Goal: Information Seeking & Learning: Learn about a topic

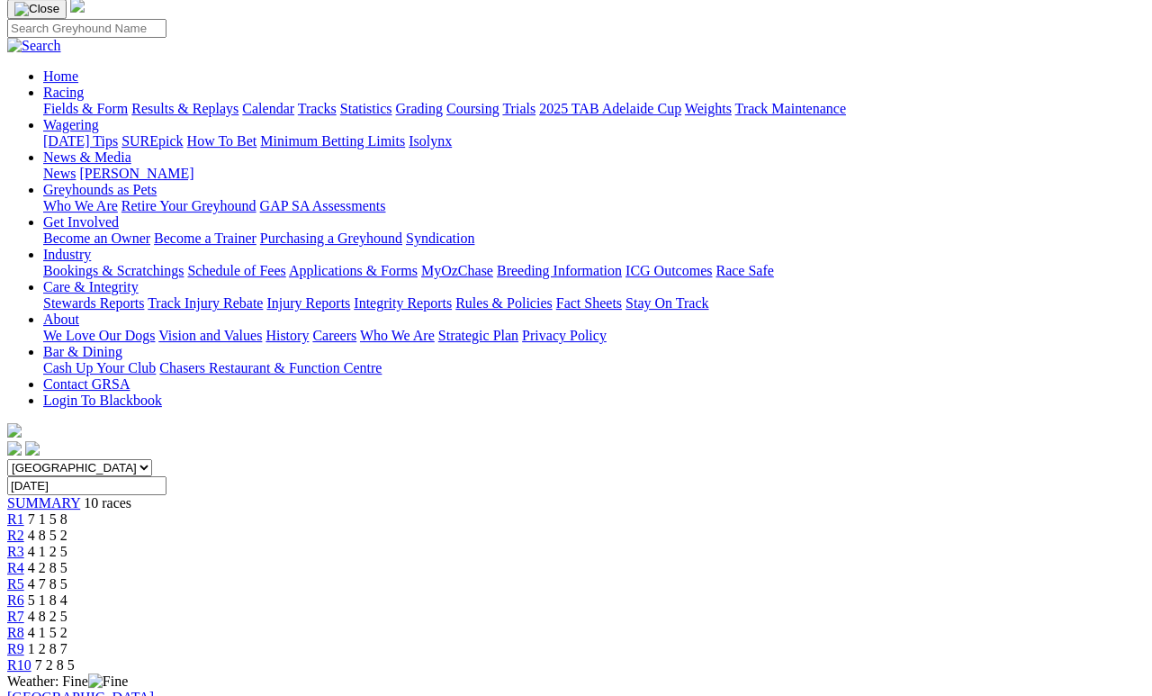
scroll to position [125, 0]
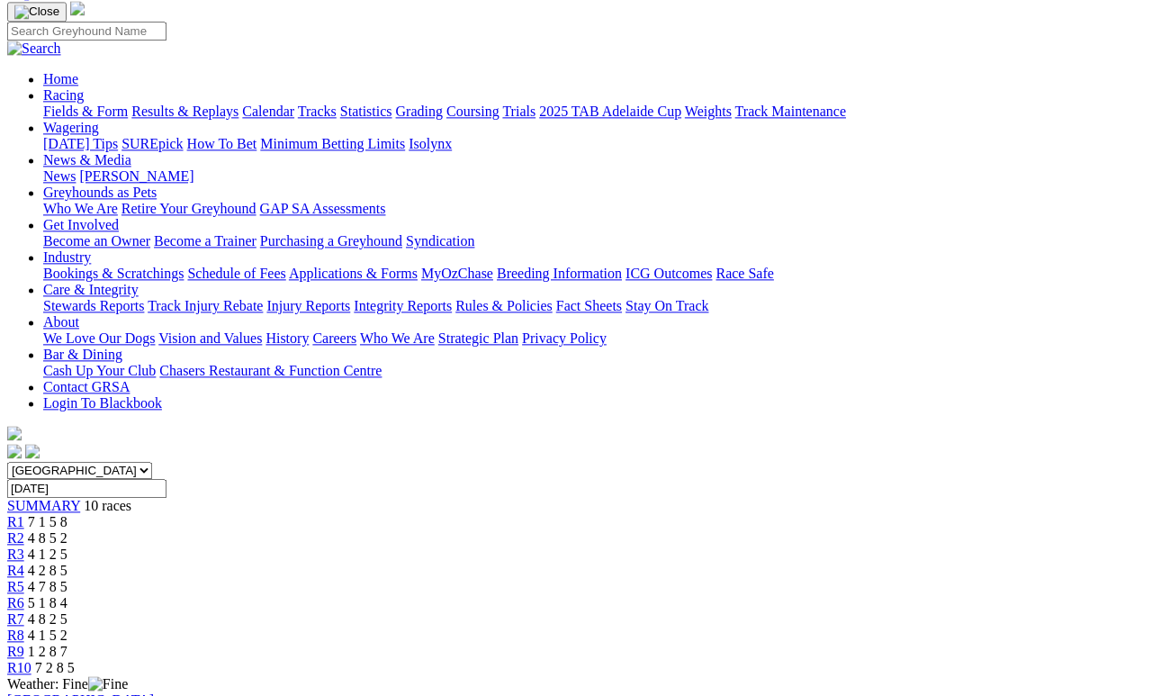
click at [75, 641] on span "7 2 8 5" at bounding box center [55, 667] width 40 height 15
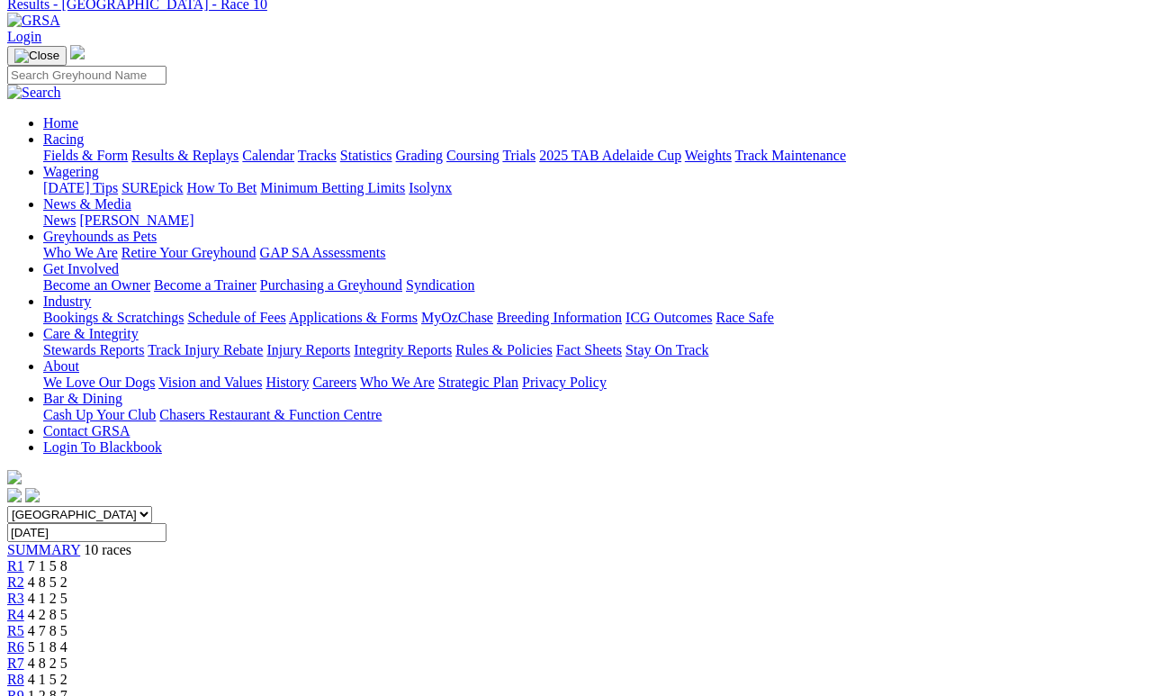
scroll to position [137, 0]
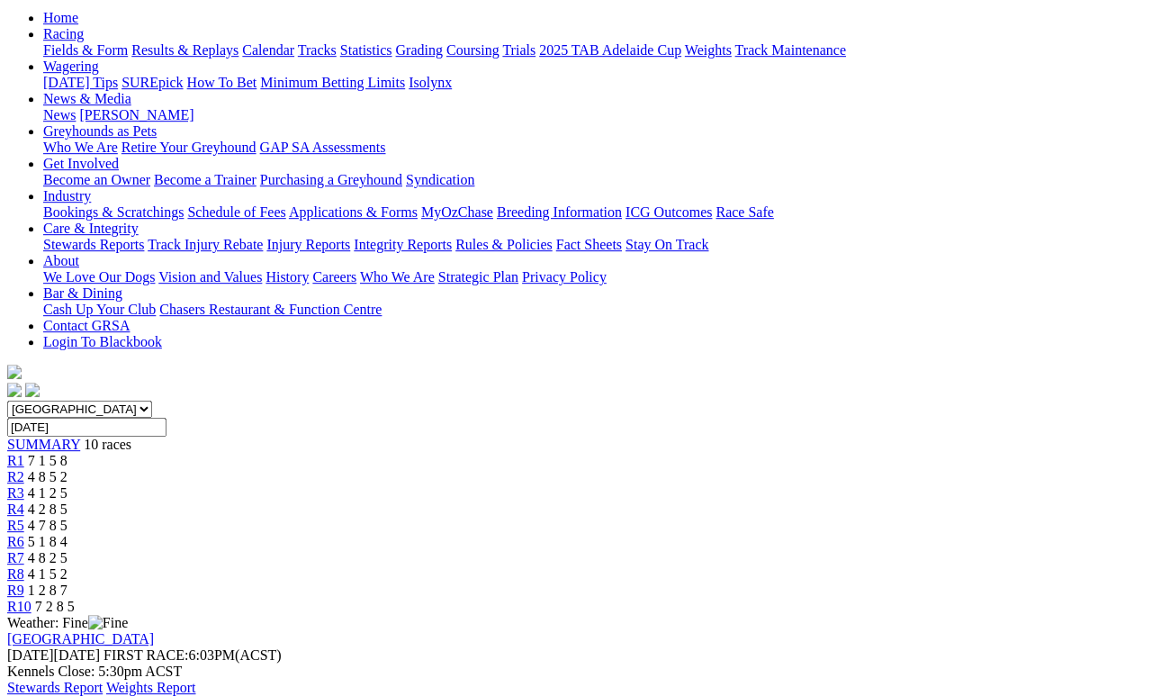
scroll to position [186, 0]
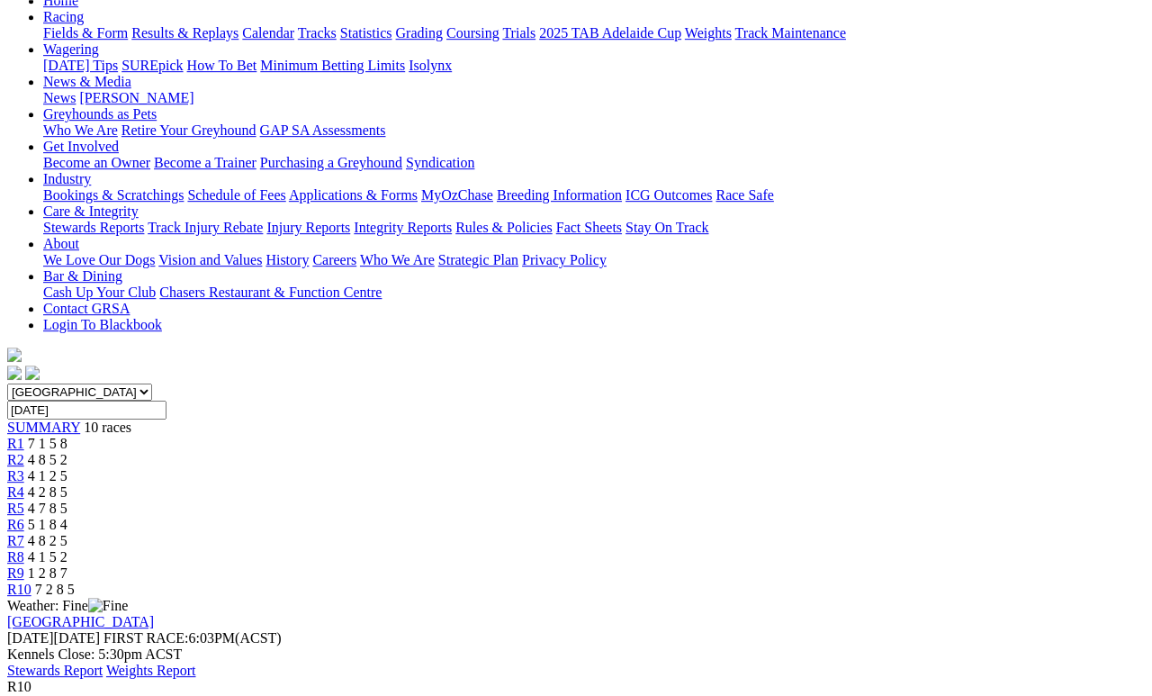
scroll to position [222, 0]
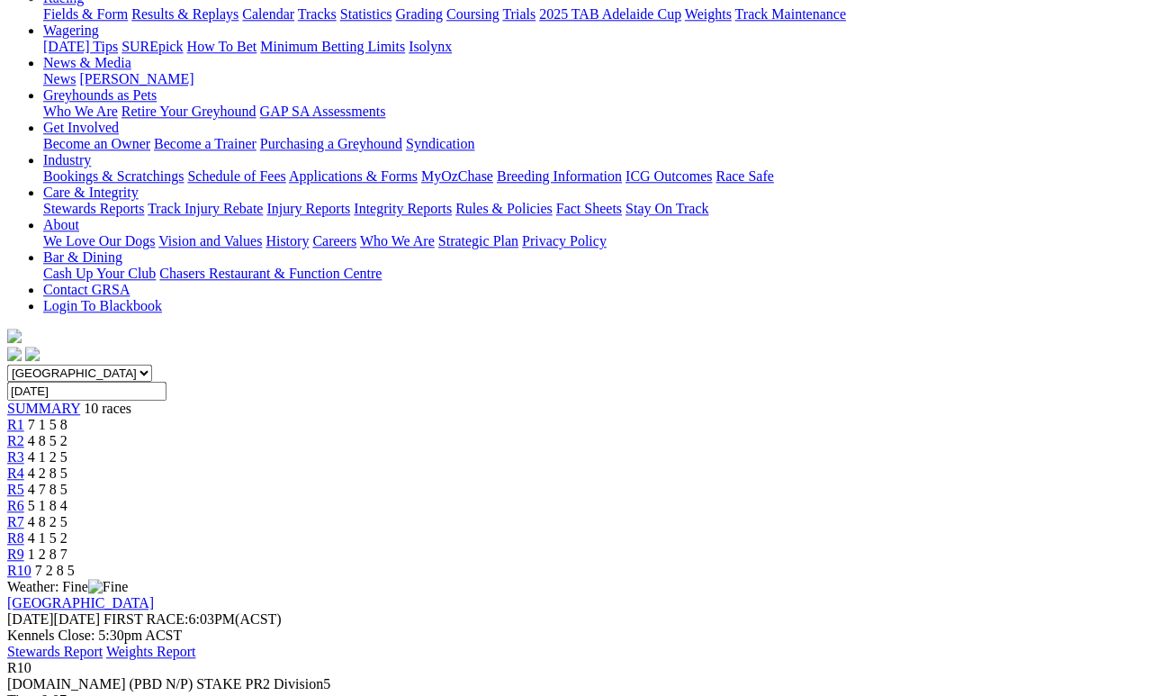
click at [68, 547] on span "1 2 8 7" at bounding box center [48, 554] width 40 height 15
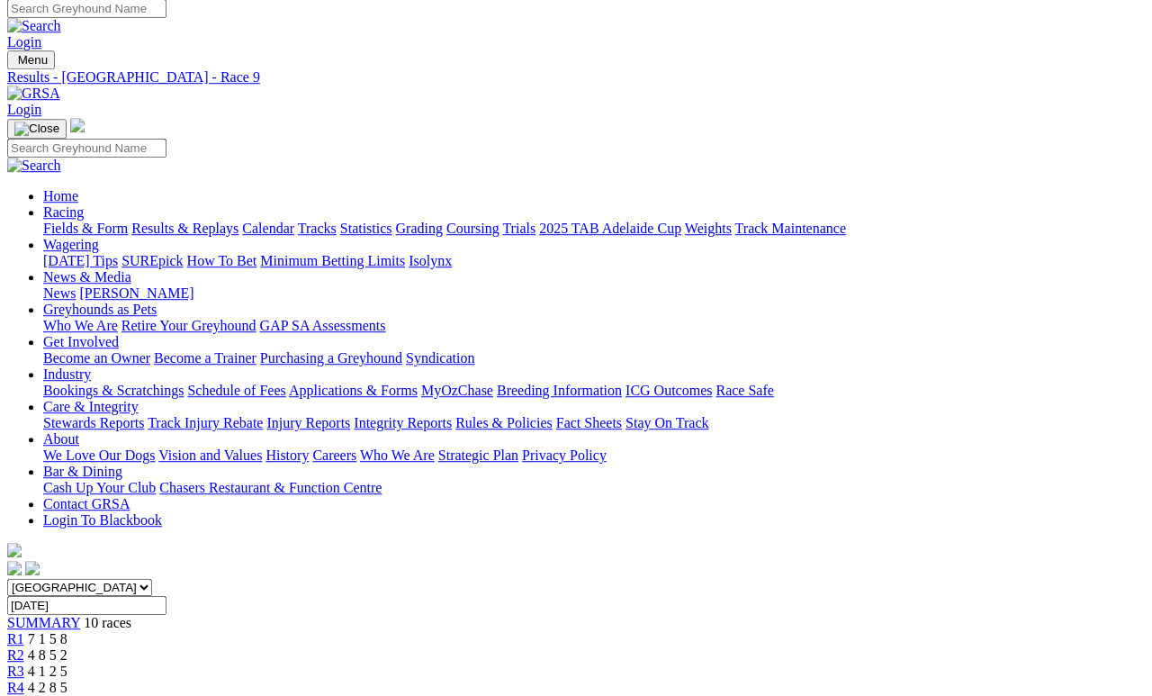
scroll to position [8, 0]
click at [91, 221] on link "Fields & Form" at bounding box center [85, 228] width 85 height 15
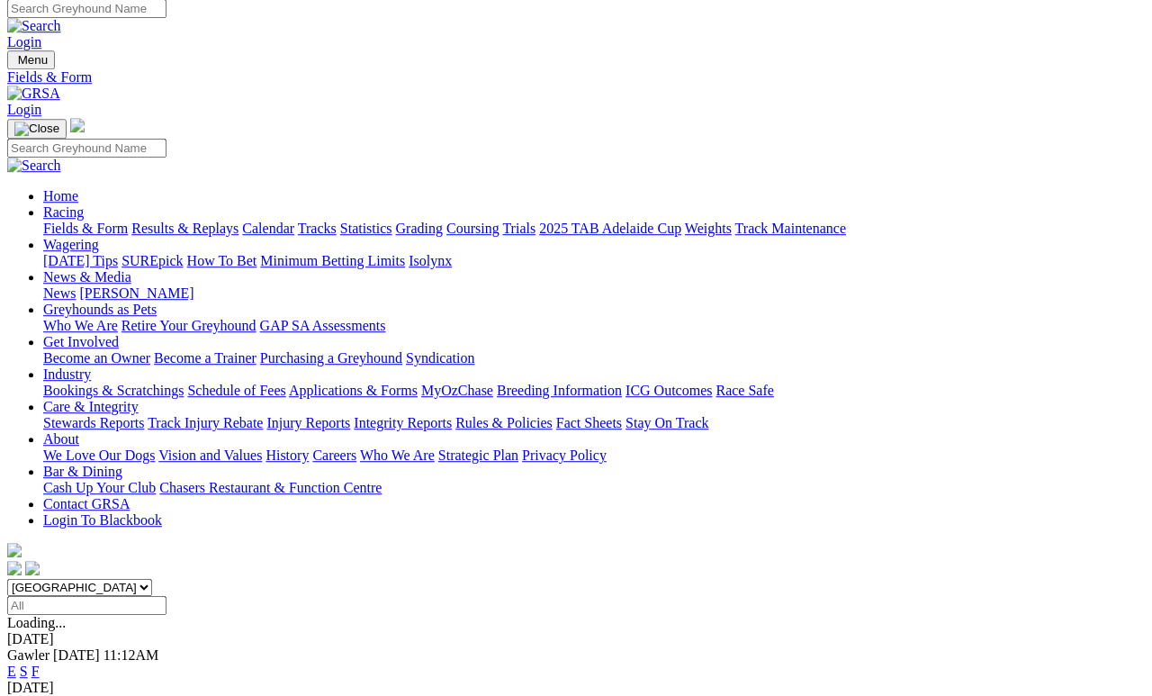
scroll to position [8, 0]
click at [40, 664] on link "F" at bounding box center [36, 671] width 8 height 15
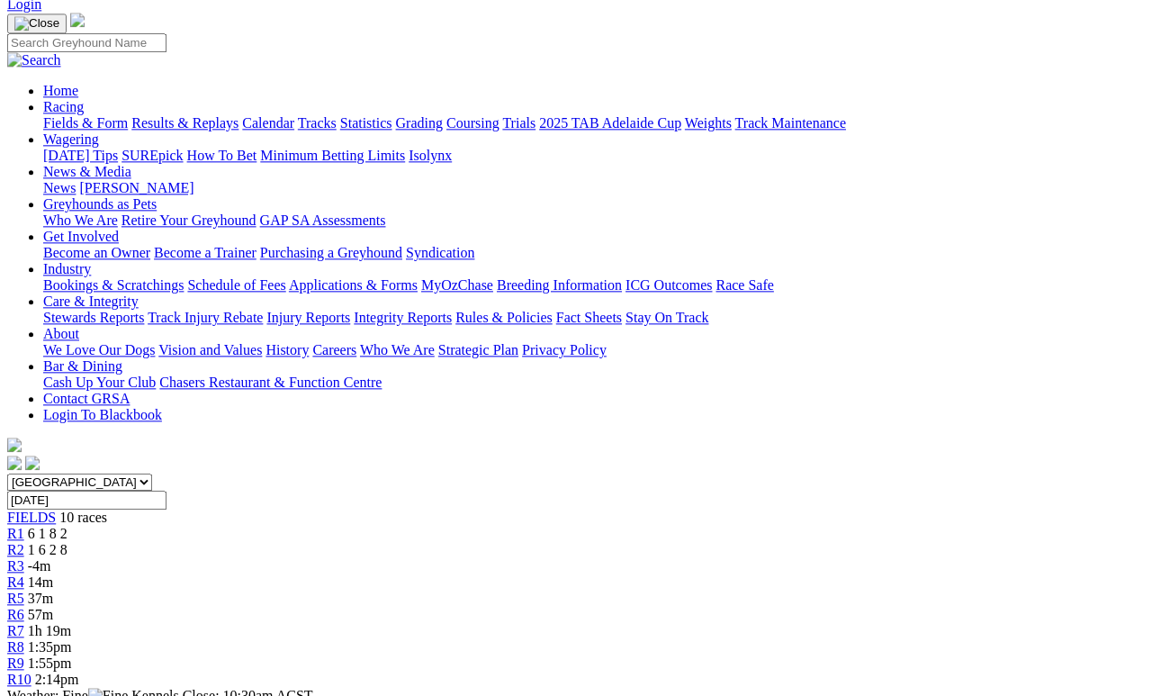
scroll to position [141, 0]
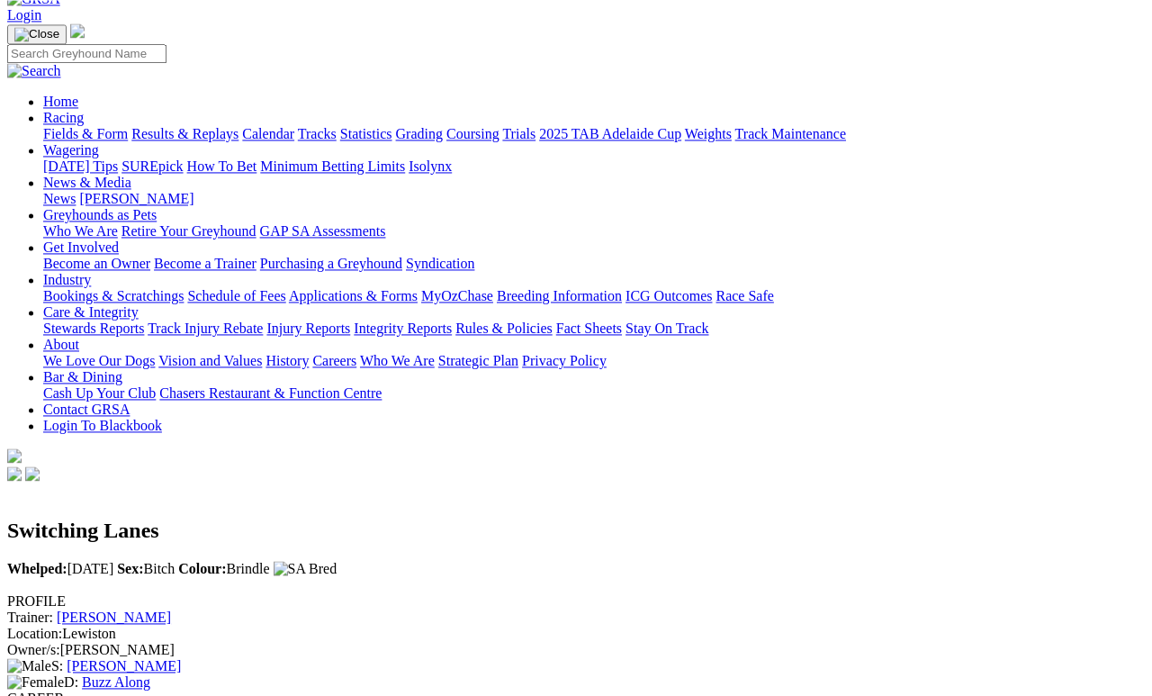
scroll to position [97, 0]
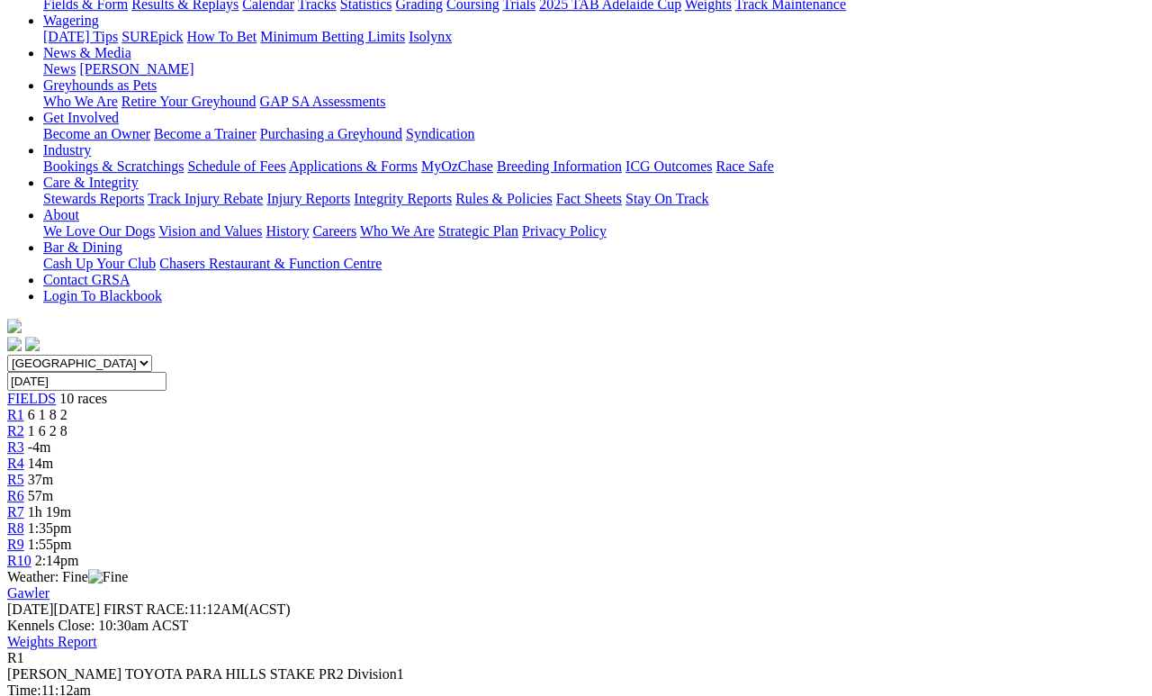
scroll to position [209, 0]
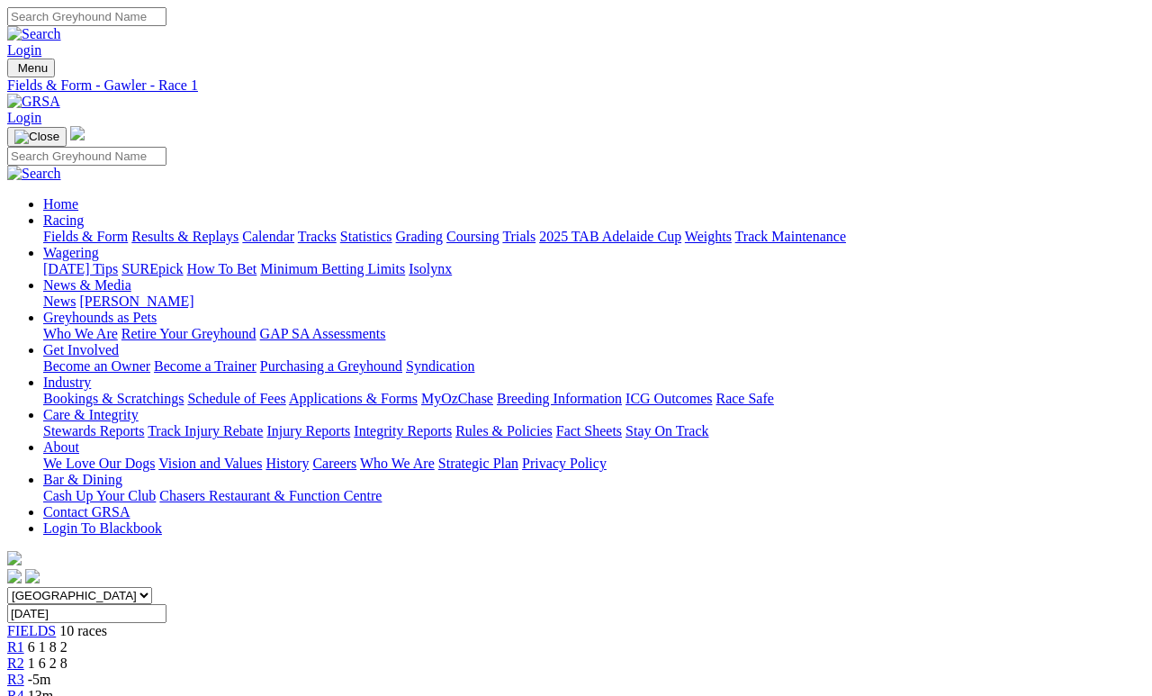
click at [330, 655] on div "R2 1 6 2 8" at bounding box center [576, 663] width 1138 height 16
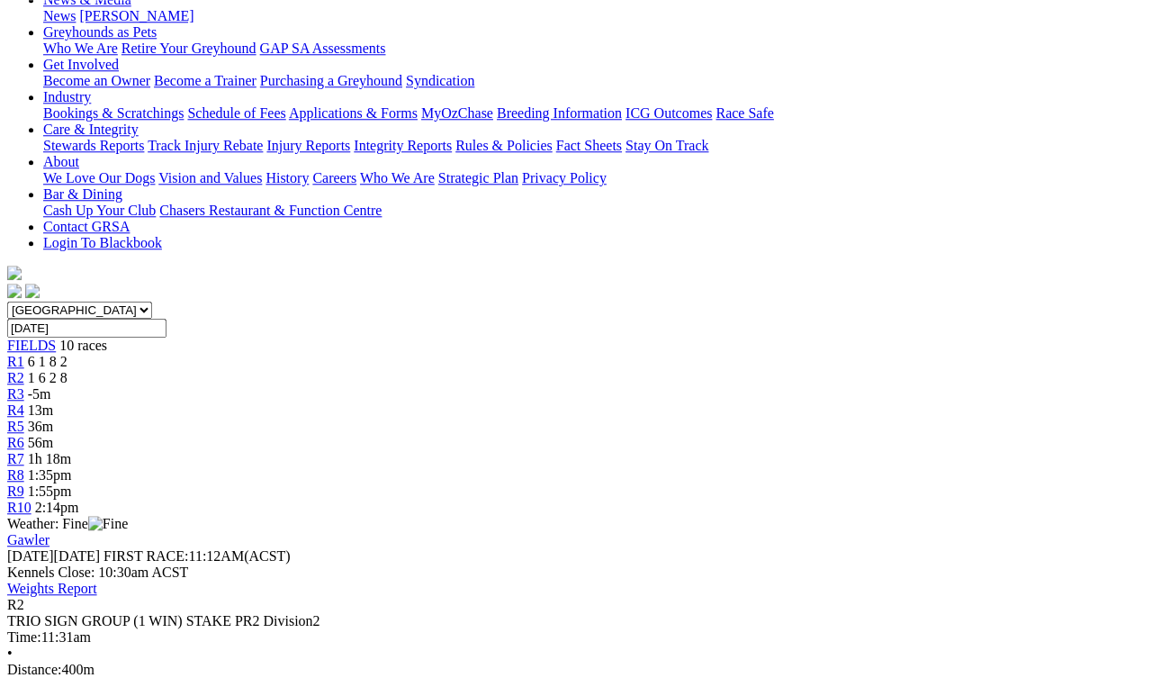
scroll to position [317, 0]
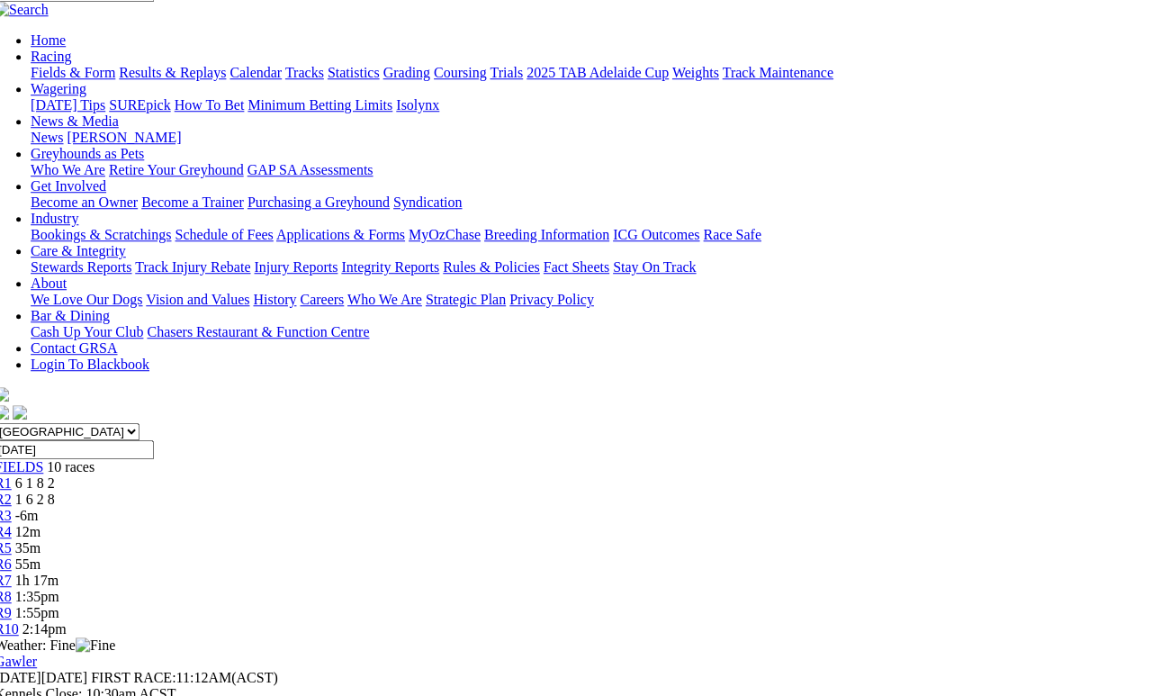
scroll to position [161, 13]
